Goal: Task Accomplishment & Management: Use online tool/utility

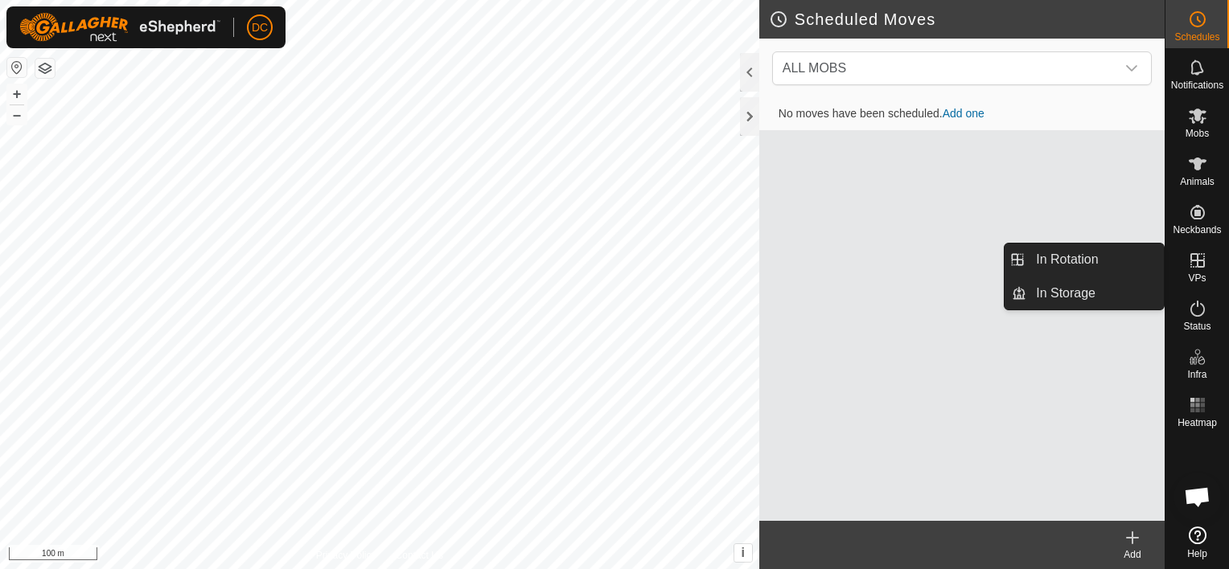
click at [1201, 257] on icon at bounding box center [1197, 260] width 19 height 19
click at [1087, 257] on link "In Rotation" at bounding box center [1095, 260] width 138 height 32
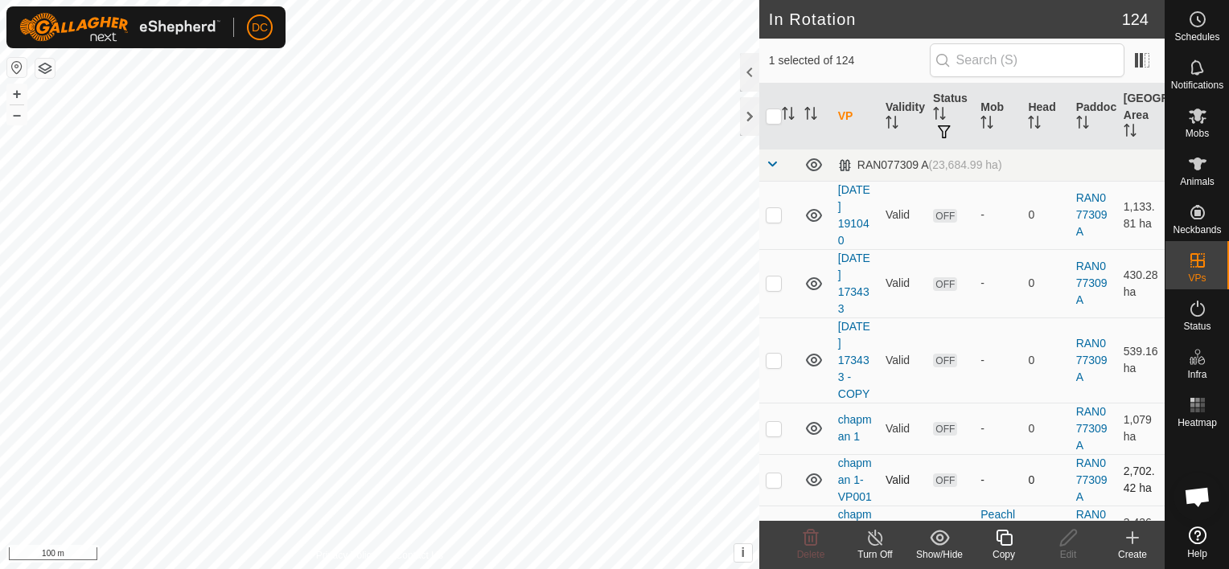
checkbox input "false"
checkbox input "true"
